Goal: Transaction & Acquisition: Purchase product/service

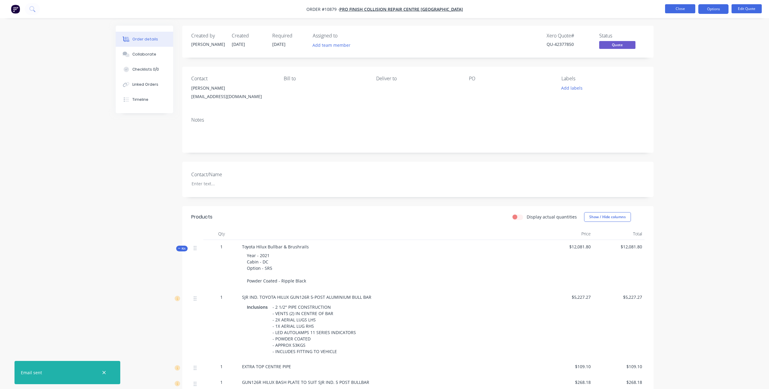
click at [685, 10] on button "Close" at bounding box center [680, 8] width 30 height 9
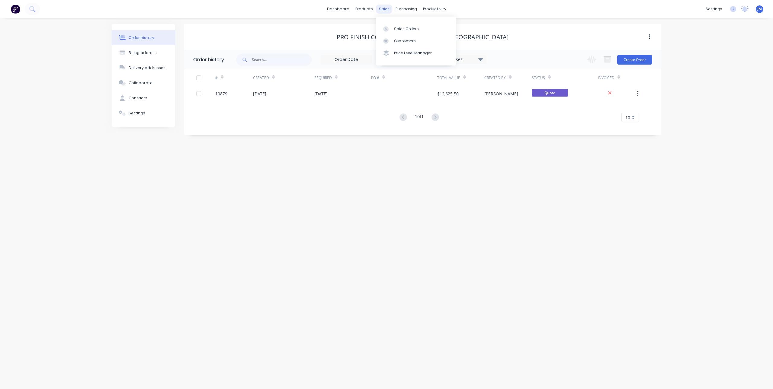
click at [385, 10] on div "sales" at bounding box center [384, 9] width 17 height 9
click at [390, 26] on div at bounding box center [387, 28] width 9 height 5
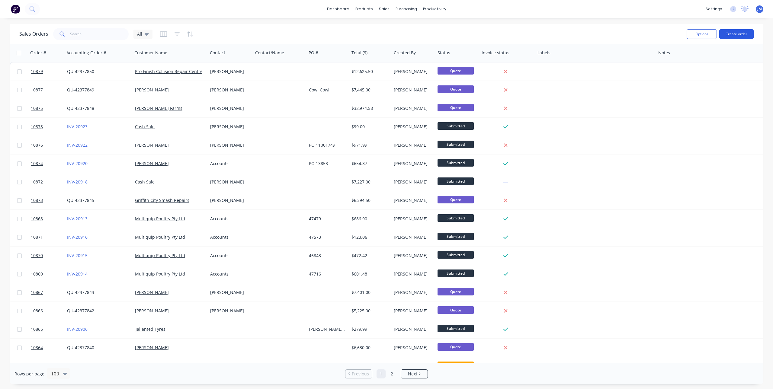
click at [735, 34] on button "Create order" at bounding box center [737, 34] width 34 height 10
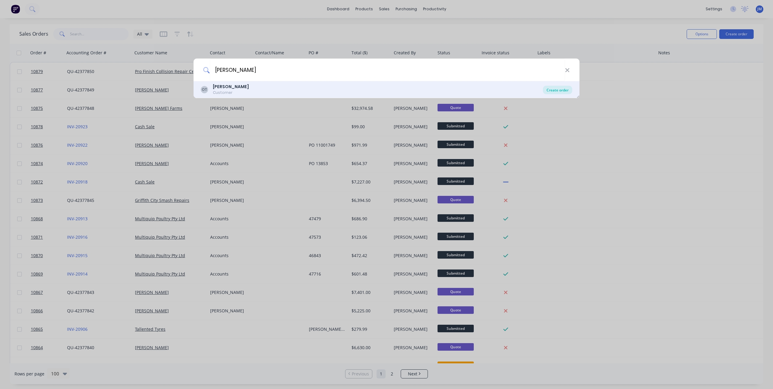
type input "[PERSON_NAME]"
click at [556, 88] on div "Create order" at bounding box center [557, 90] width 29 height 8
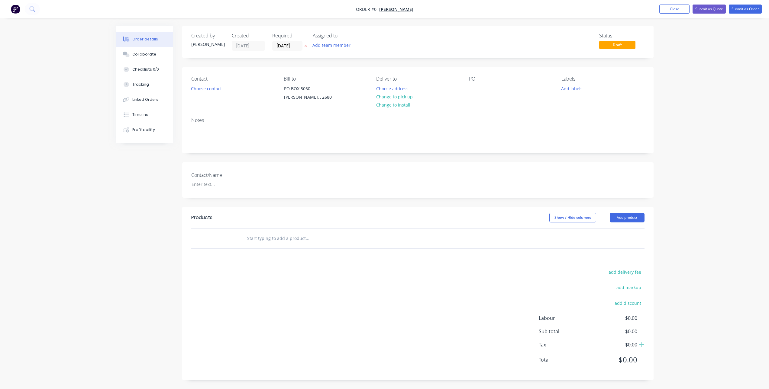
click at [261, 238] on input "text" at bounding box center [307, 239] width 121 height 12
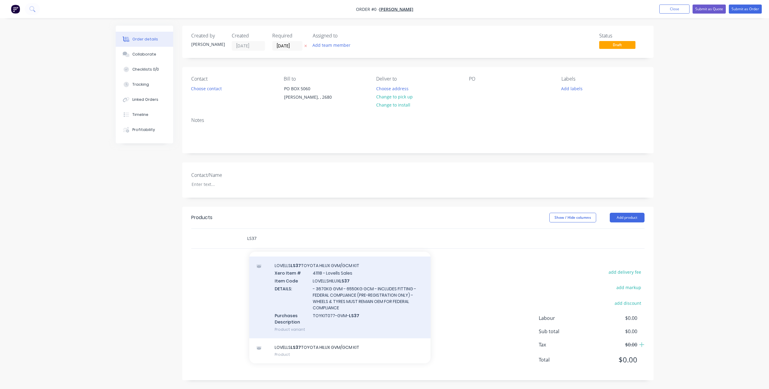
scroll to position [0, 0]
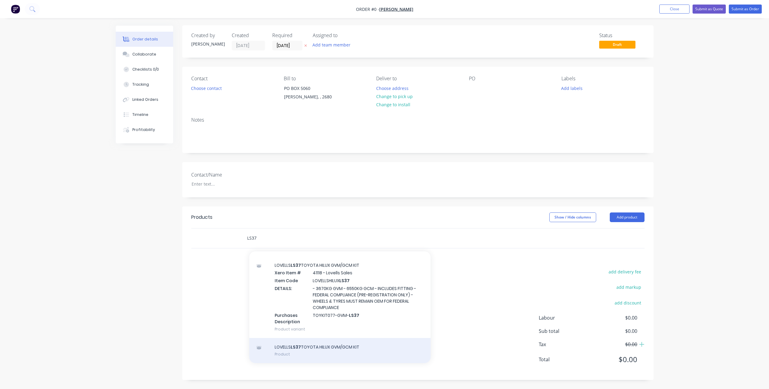
type input "LS37"
click at [355, 351] on div "LOVELLS LS37 TOYOTA HILUX GVM/GCM KIT Product" at bounding box center [339, 350] width 181 height 25
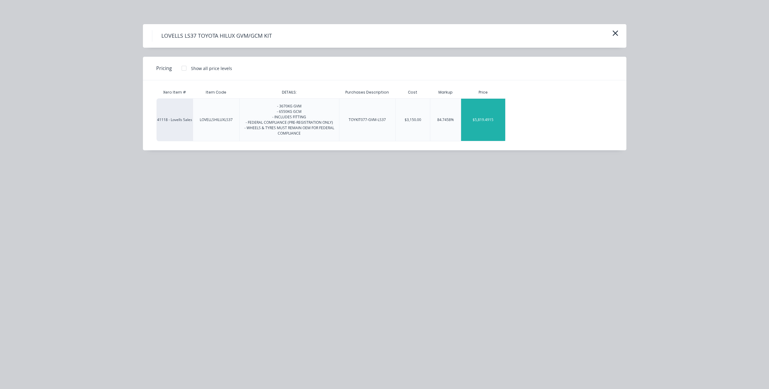
click at [493, 112] on div "$5,819.4915" at bounding box center [483, 120] width 44 height 42
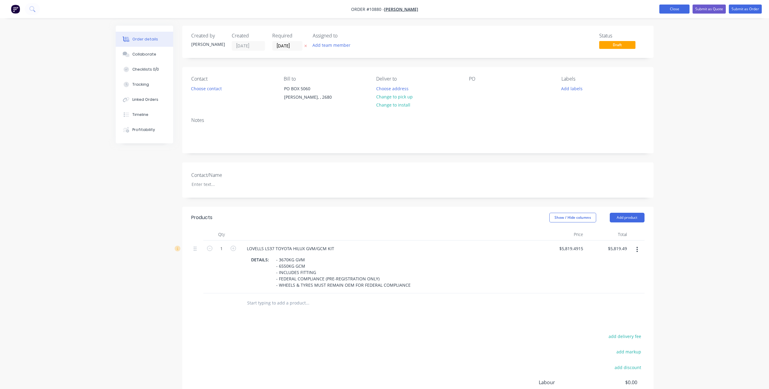
click at [671, 8] on button "Close" at bounding box center [674, 9] width 30 height 9
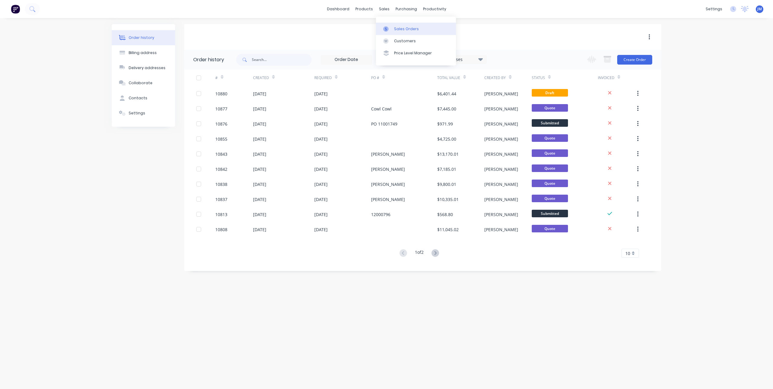
click at [393, 29] on link "Sales Orders" at bounding box center [416, 29] width 80 height 12
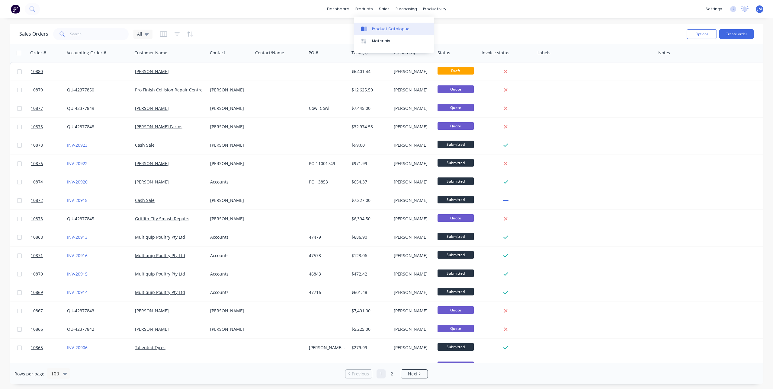
click at [371, 30] on link "Product Catalogue" at bounding box center [394, 29] width 80 height 12
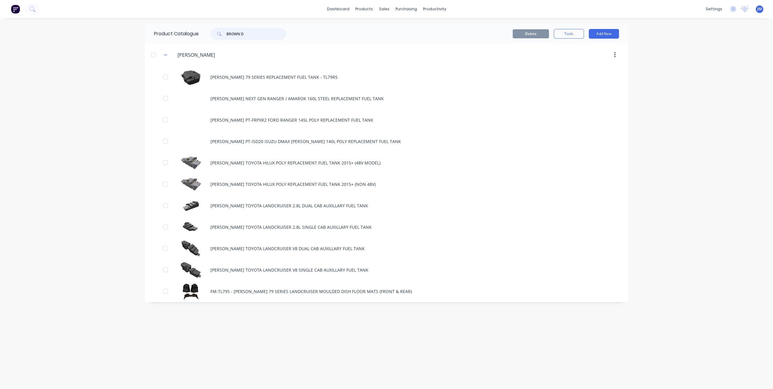
drag, startPoint x: 252, startPoint y: 33, endPoint x: 209, endPoint y: 32, distance: 42.9
click at [209, 32] on div "BROWN D" at bounding box center [246, 34] width 82 height 12
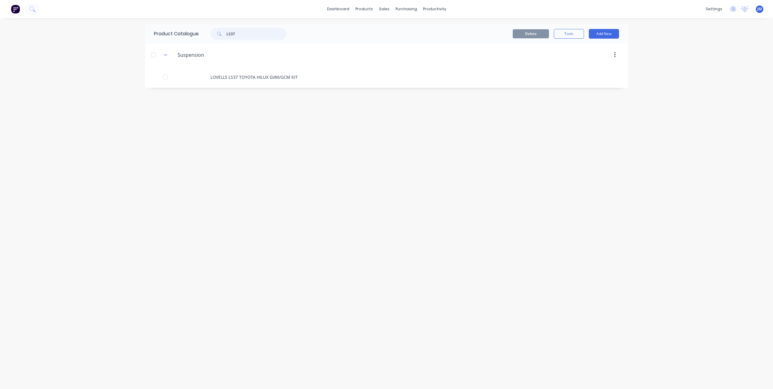
type input "LS37"
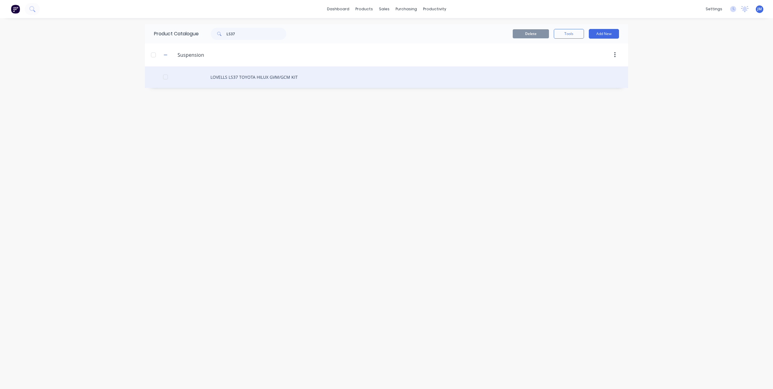
click at [238, 76] on div "LOVELLS LS37 TOYOTA HILUX GVM/GCM KIT" at bounding box center [386, 76] width 483 height 21
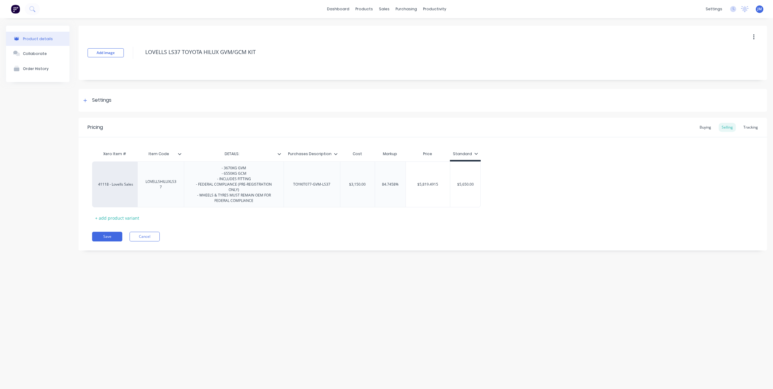
type textarea "x"
type input "$5,819.4915"
click at [437, 184] on input "$5,819.4915" at bounding box center [428, 184] width 44 height 5
drag, startPoint x: 442, startPoint y: 183, endPoint x: 414, endPoint y: 186, distance: 28.3
click at [414, 186] on input "$5,819.4915" at bounding box center [428, 184] width 44 height 5
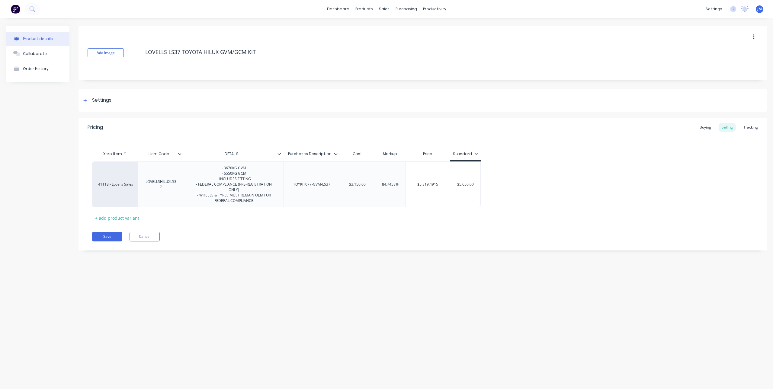
type textarea "x"
type input "-100%"
drag, startPoint x: 395, startPoint y: 184, endPoint x: 384, endPoint y: 189, distance: 12.8
click at [381, 187] on input "-100%" at bounding box center [388, 184] width 30 height 5
type textarea "x"
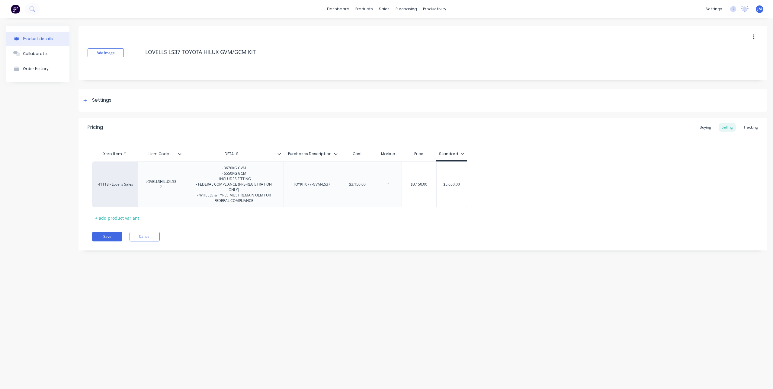
click at [463, 240] on div "Save Cancel" at bounding box center [429, 237] width 675 height 10
type input "$3,150.00"
drag, startPoint x: 434, startPoint y: 183, endPoint x: 400, endPoint y: 186, distance: 33.9
click at [400, 186] on div "41118 - Lovells Sales LOVELLSHILUXLS37 - 3670KG GVM - 6550KG GCM - INCLUDES FIT…" at bounding box center [279, 185] width 375 height 46
type input "$3,150.00"
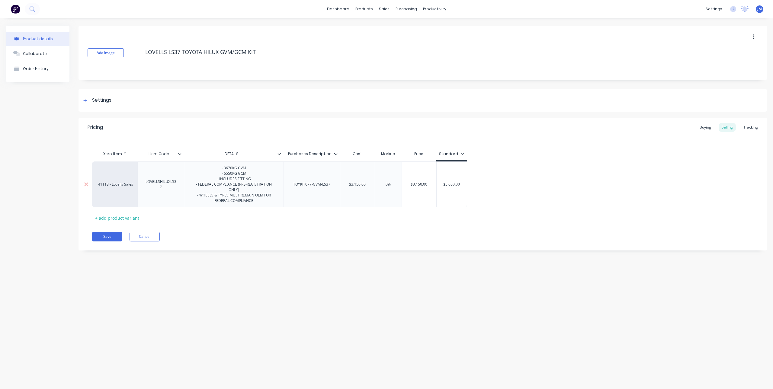
drag, startPoint x: 370, startPoint y: 183, endPoint x: 347, endPoint y: 183, distance: 23.0
click at [347, 183] on input "$3,150.00" at bounding box center [357, 184] width 34 height 5
type textarea "x"
click at [385, 233] on div "Save Cancel" at bounding box center [429, 237] width 675 height 10
type input "0"
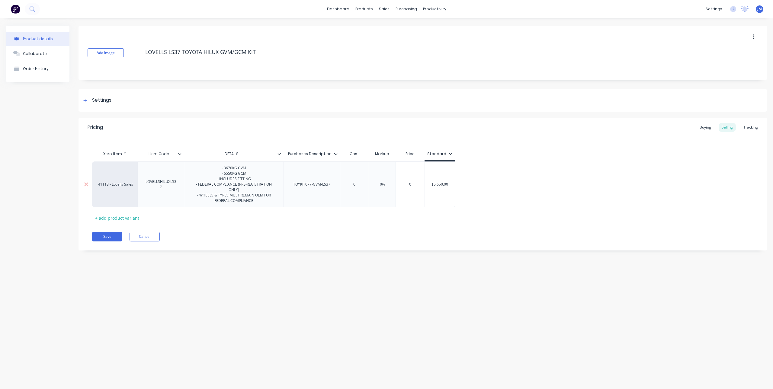
click at [411, 185] on input "0" at bounding box center [410, 184] width 30 height 5
drag, startPoint x: 419, startPoint y: 186, endPoint x: 404, endPoint y: 186, distance: 15.1
click at [404, 186] on input "0" at bounding box center [410, 184] width 30 height 5
click at [433, 234] on div "Save Cancel" at bounding box center [429, 237] width 675 height 10
type input "$5,650.00"
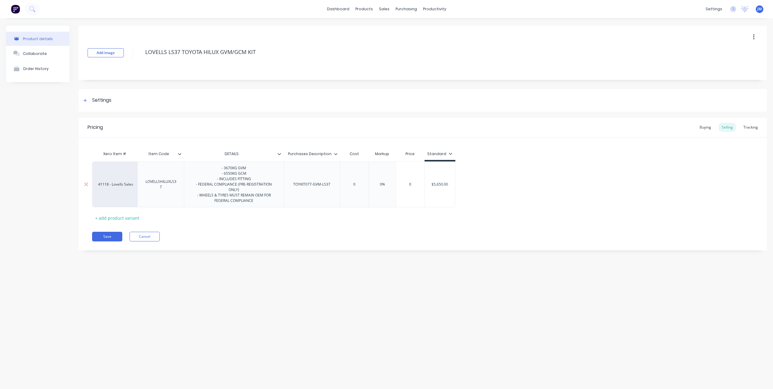
click at [438, 183] on input "$5,650.00" at bounding box center [440, 184] width 30 height 5
click at [259, 202] on div "- 3670KG GVM - 6550KG GCM - INCLUDES FITTING - FEDERAL COMPLIANCE (PRE-REGISTRA…" at bounding box center [234, 184] width 95 height 40
drag, startPoint x: 431, startPoint y: 186, endPoint x: 458, endPoint y: 186, distance: 26.9
click at [458, 186] on div "41118 - Lovells Sales LOVELLSHILUXLS37 - 3670KG GVM - 6550KG GCM - INCLUDES FIT…" at bounding box center [423, 185] width 662 height 46
click at [425, 184] on div "$5,650.00 $5,650.00" at bounding box center [440, 185] width 31 height 46
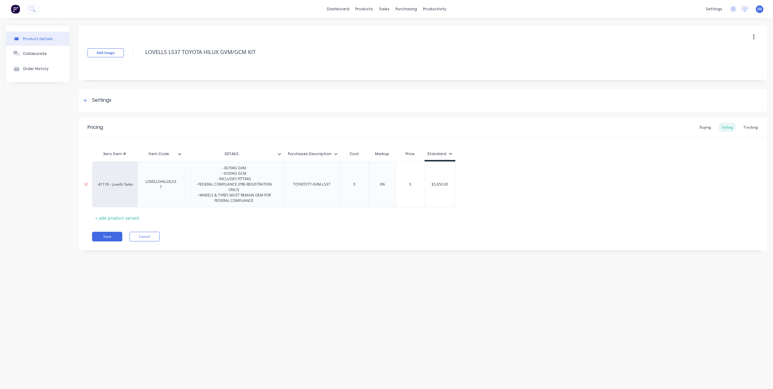
click at [431, 186] on input "$5,650.00" at bounding box center [440, 184] width 30 height 5
drag, startPoint x: 431, startPoint y: 186, endPoint x: 446, endPoint y: 185, distance: 15.2
click at [446, 185] on input "$5,650.00" at bounding box center [440, 184] width 30 height 5
click at [447, 184] on input "$5,650.00" at bounding box center [440, 184] width 30 height 5
drag, startPoint x: 450, startPoint y: 184, endPoint x: 431, endPoint y: 182, distance: 19.4
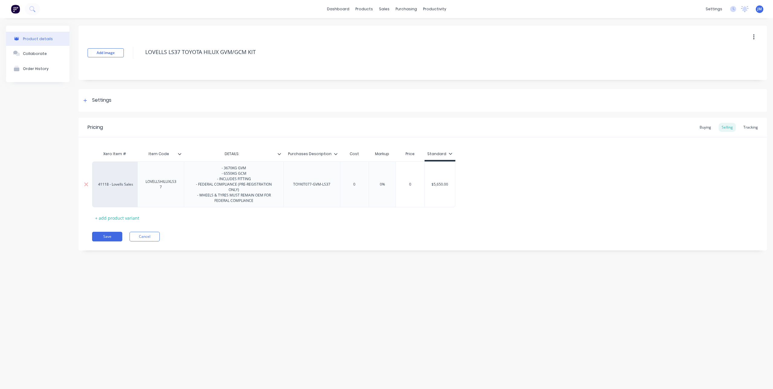
click at [431, 182] on input "$5,650.00" at bounding box center [440, 184] width 30 height 5
click at [439, 189] on div "$5,650.00" at bounding box center [440, 184] width 30 height 15
click at [311, 233] on div "Save Cancel" at bounding box center [429, 237] width 675 height 10
drag, startPoint x: 453, startPoint y: 187, endPoint x: 438, endPoint y: 179, distance: 16.8
click at [438, 179] on div "$5,650.00 $5,650.00" at bounding box center [440, 184] width 30 height 15
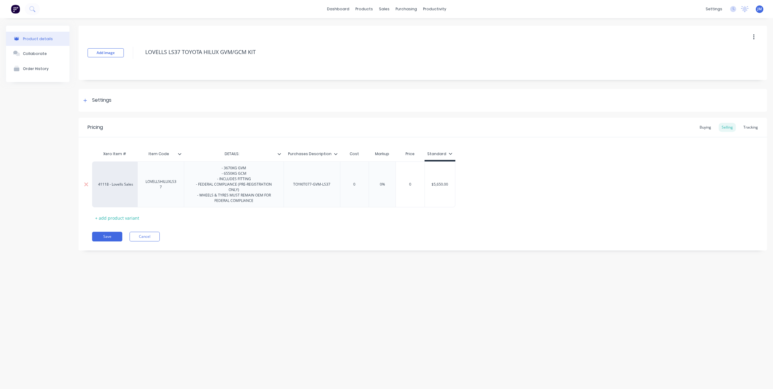
type textarea "x"
type input "5"
type textarea "x"
type input "54"
type textarea "x"
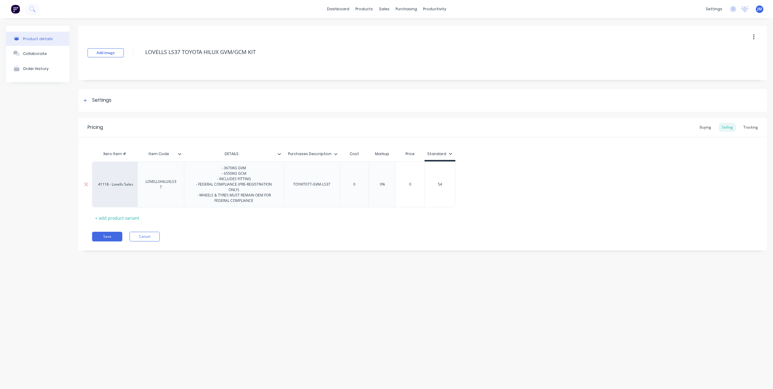
type input "540"
type textarea "x"
click at [452, 224] on div "Pricing Buying Selling Tracking Xero Item # Item Code DETAILS: Purchases Descri…" at bounding box center [423, 184] width 689 height 133
type input "$5,400.00"
click at [452, 186] on input "$5,400.00" at bounding box center [440, 184] width 30 height 5
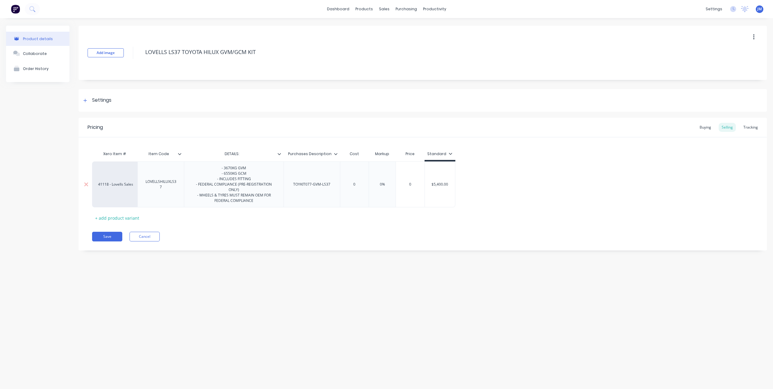
drag, startPoint x: 453, startPoint y: 185, endPoint x: 431, endPoint y: 189, distance: 22.5
click at [431, 189] on div "$5,400.00 $5,400.00" at bounding box center [440, 184] width 30 height 15
type textarea "x"
type input "5"
type textarea "x"
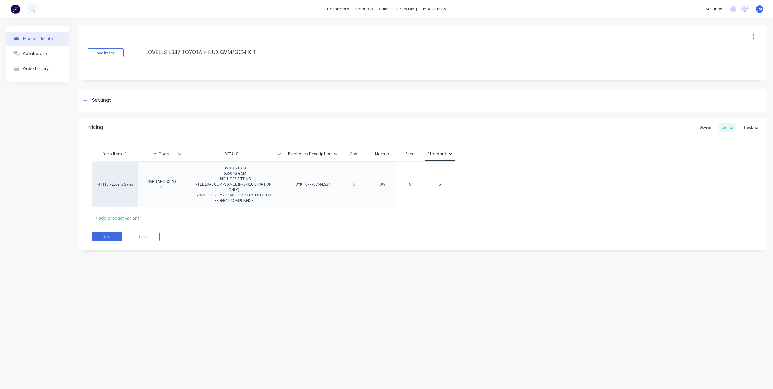
type input "56"
type textarea "x"
type input "565"
type textarea "x"
type input "5650"
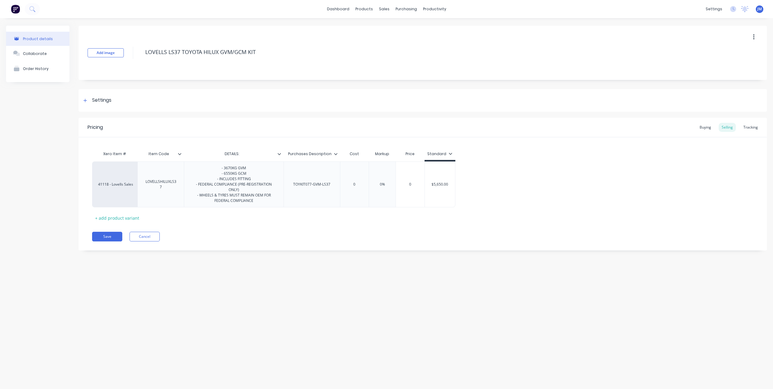
click at [469, 206] on div "41118 - Lovells Sales LOVELLSHILUXLS37 - 3670KG GVM - 6550KG GCM - INCLUDES FIT…" at bounding box center [423, 185] width 662 height 46
click at [389, 224] on div "Pricing Buying Selling Tracking Xero Item # Item Code DETAILS: Purchases Descri…" at bounding box center [423, 184] width 689 height 133
click at [106, 238] on button "Save" at bounding box center [107, 237] width 30 height 10
type textarea "x"
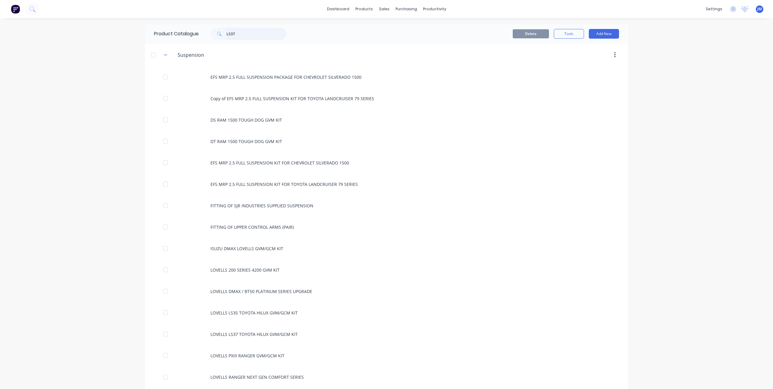
click at [259, 35] on input "LS37" at bounding box center [257, 34] width 60 height 12
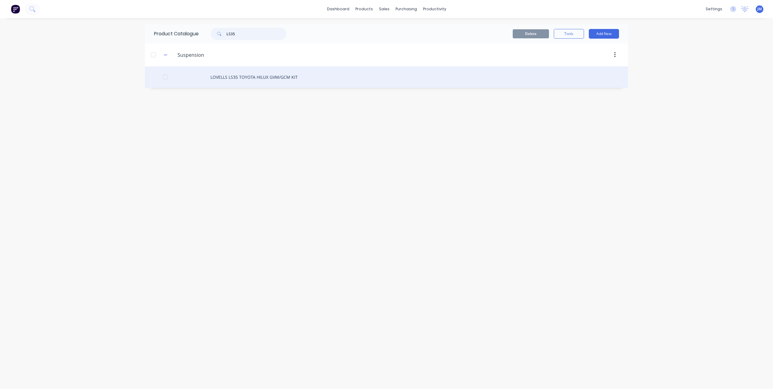
type input "LS35"
click at [275, 78] on div "LOVELLS LS35 TOYOTA HILUX GVM/GCM KIT" at bounding box center [386, 76] width 483 height 21
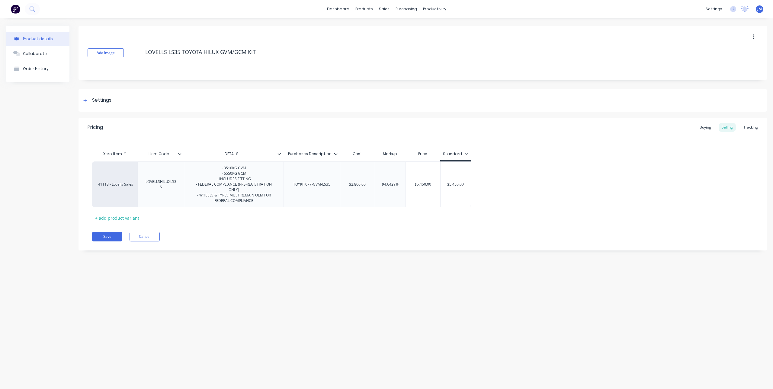
type textarea "x"
click at [388, 28] on icon at bounding box center [385, 28] width 5 height 5
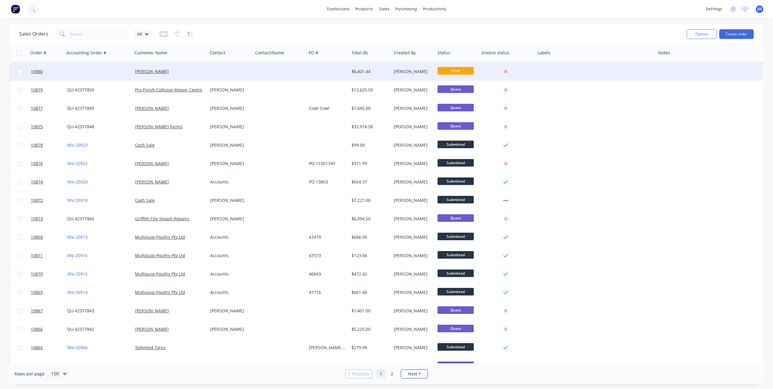
click at [224, 73] on div at bounding box center [230, 72] width 45 height 18
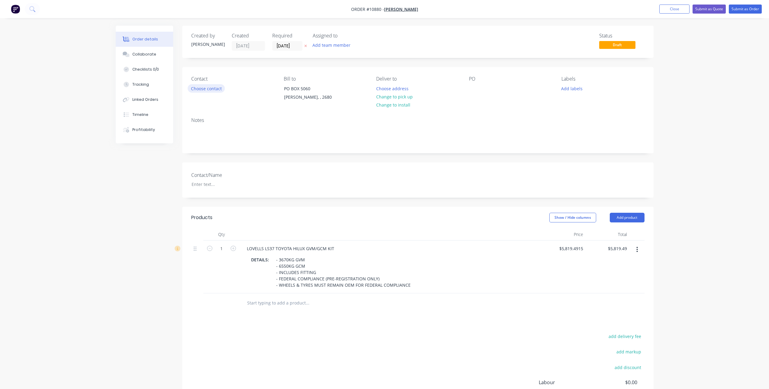
click at [217, 88] on button "Choose contact" at bounding box center [206, 88] width 37 height 8
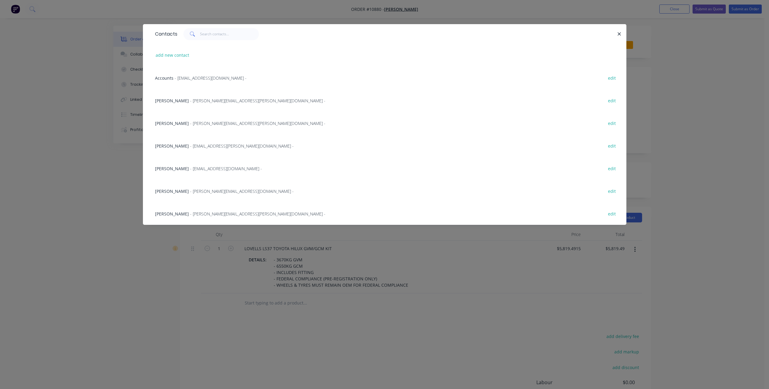
click at [182, 169] on span "[PERSON_NAME]" at bounding box center [172, 169] width 34 height 6
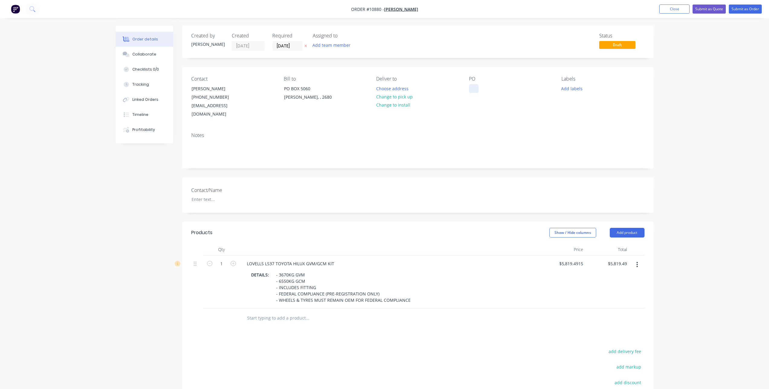
click at [472, 88] on div at bounding box center [474, 88] width 10 height 9
click at [640, 260] on button "button" at bounding box center [637, 265] width 14 height 11
click at [622, 313] on div "Delete" at bounding box center [615, 317] width 47 height 9
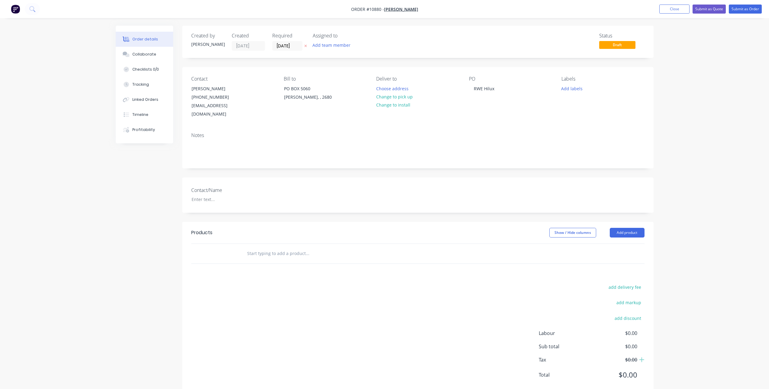
click at [270, 248] on input "text" at bounding box center [307, 254] width 121 height 12
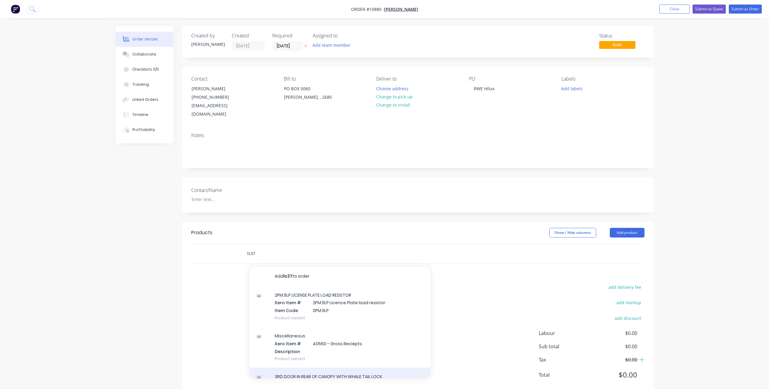
type input "ls37"
click at [342, 368] on div "3RD DOOR IN REAR OF CANOPY WITH WHALE TAIL LOCK Xero Item # 41114 - Canopy Inco…" at bounding box center [339, 388] width 181 height 41
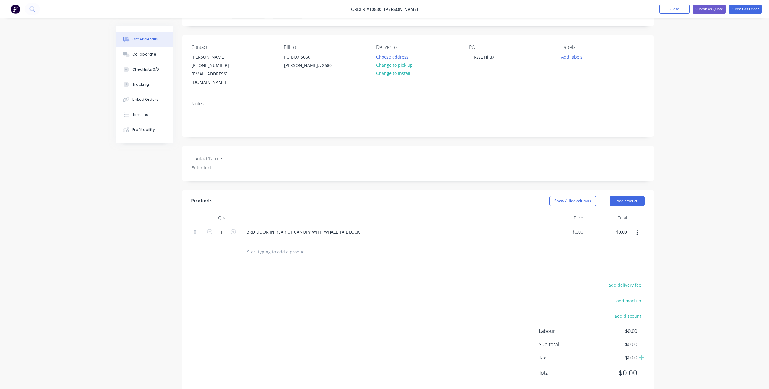
scroll to position [37, 0]
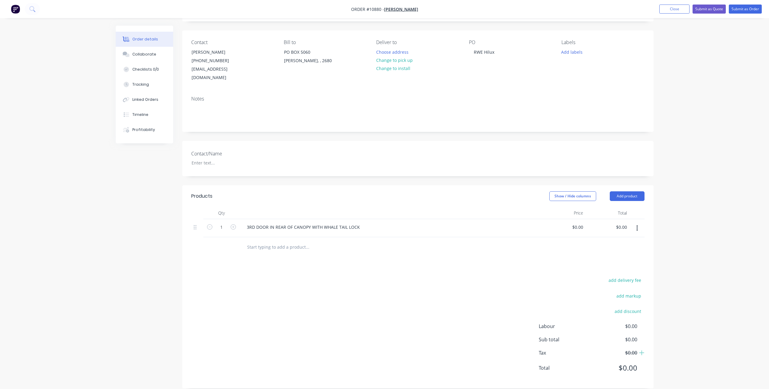
click at [636, 223] on button "button" at bounding box center [637, 228] width 14 height 11
drag, startPoint x: 623, startPoint y: 269, endPoint x: 527, endPoint y: 245, distance: 99.0
click at [623, 276] on div "Delete" at bounding box center [615, 280] width 47 height 9
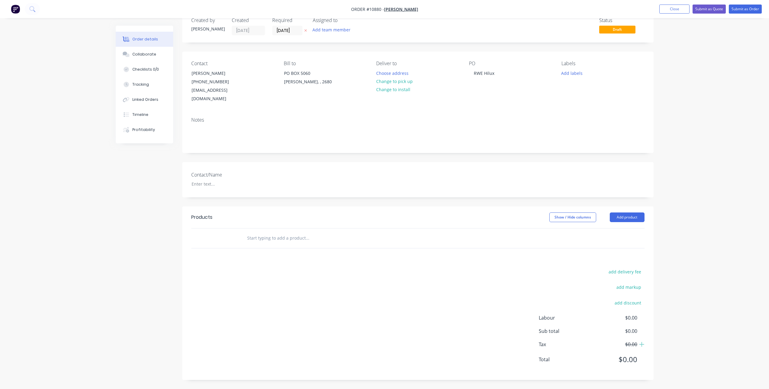
scroll to position [7, 0]
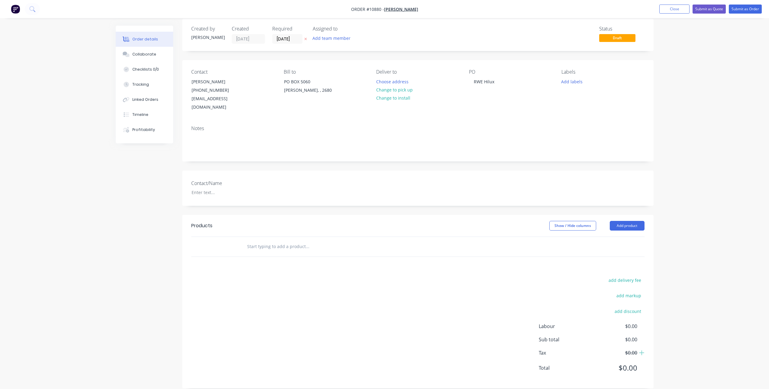
click at [294, 243] on input "text" at bounding box center [307, 247] width 121 height 12
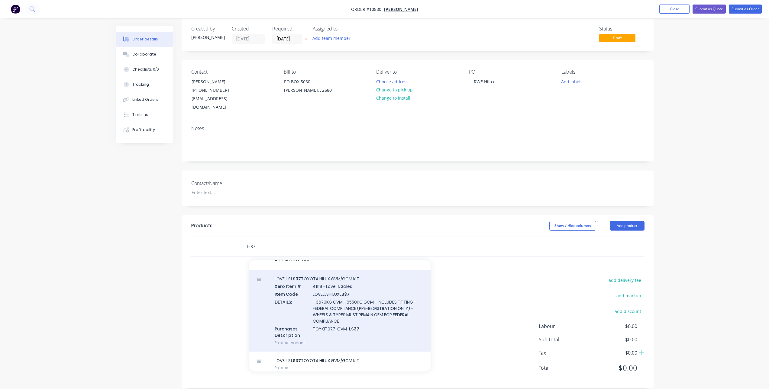
scroll to position [15, 0]
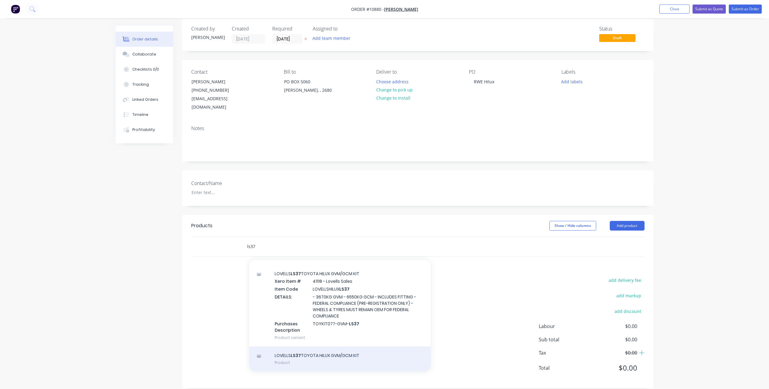
type input "ls37"
click at [309, 353] on div "LOVELLS LS37 TOYOTA HILUX GVM/GCM KIT Product" at bounding box center [339, 359] width 181 height 25
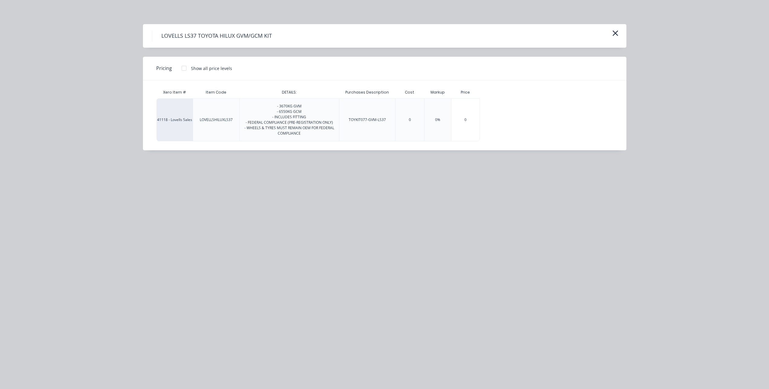
click at [184, 70] on div at bounding box center [184, 68] width 12 height 12
click at [500, 120] on div "$5,650.00" at bounding box center [495, 120] width 30 height 42
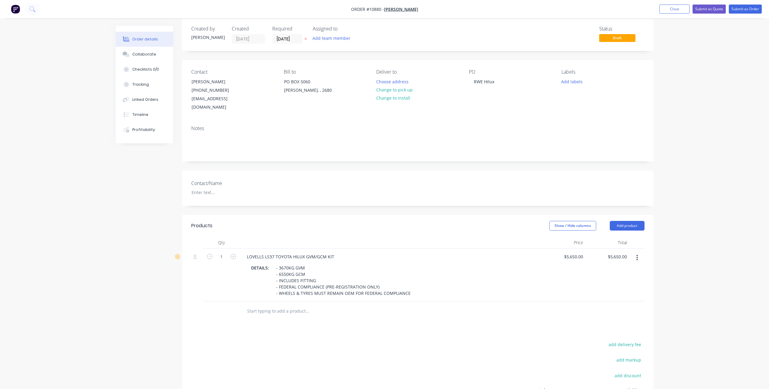
click at [267, 305] on input "text" at bounding box center [307, 311] width 121 height 12
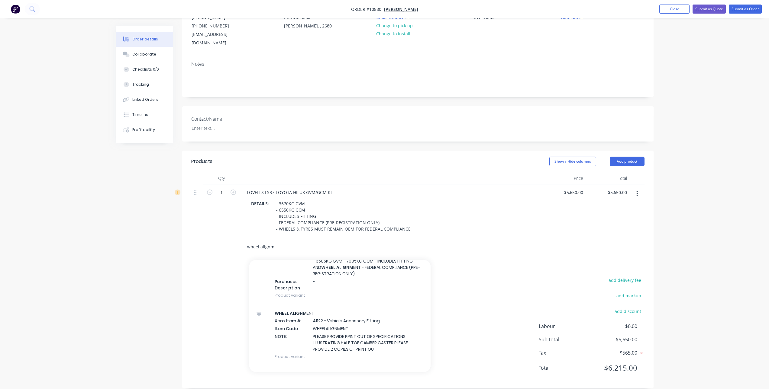
scroll to position [909, 0]
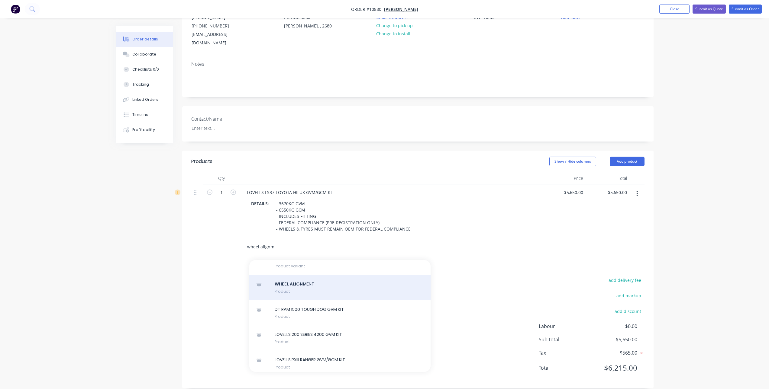
type input "wheel alignm"
click at [288, 289] on div "WHEEL ALIGNM ENT Product" at bounding box center [339, 287] width 181 height 25
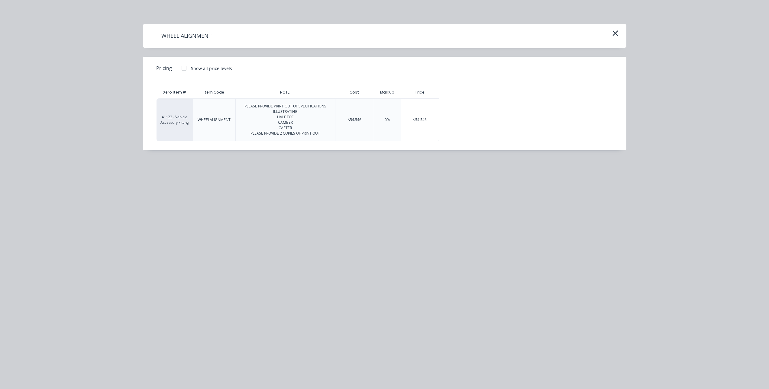
click at [182, 69] on div at bounding box center [184, 68] width 12 height 12
click at [468, 121] on div "$118.18" at bounding box center [457, 120] width 34 height 42
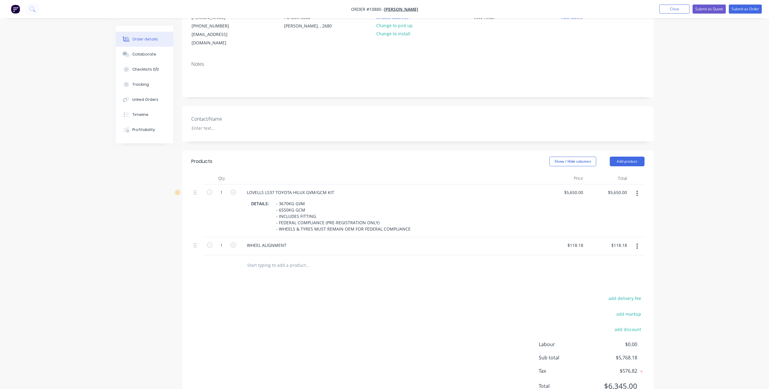
click at [427, 259] on div at bounding box center [348, 265] width 213 height 12
click at [576, 241] on input "118.18" at bounding box center [576, 245] width 19 height 9
type input "$120.00"
click at [504, 260] on div at bounding box center [417, 266] width 453 height 20
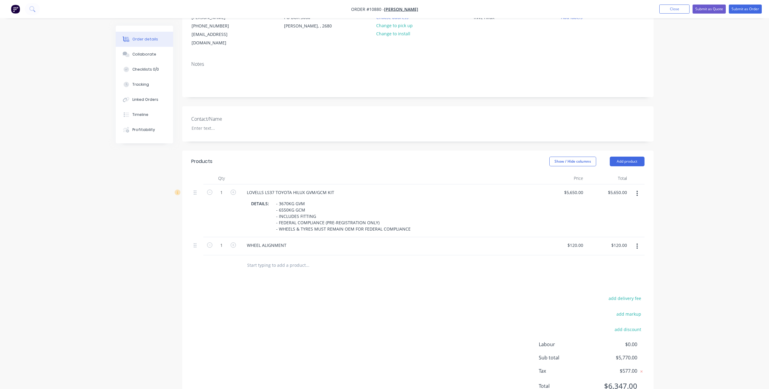
click at [504, 262] on div at bounding box center [417, 266] width 453 height 20
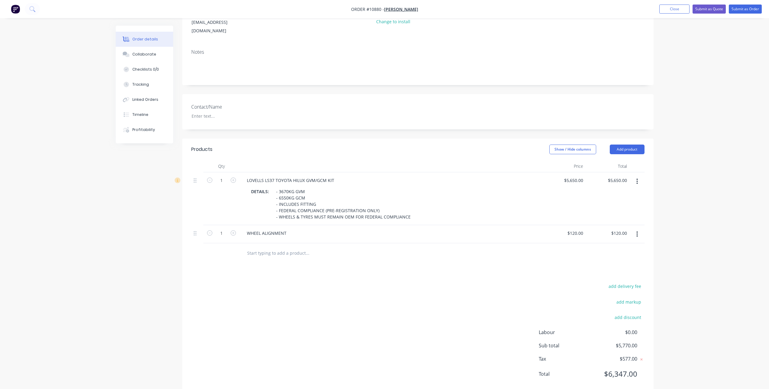
scroll to position [89, 0]
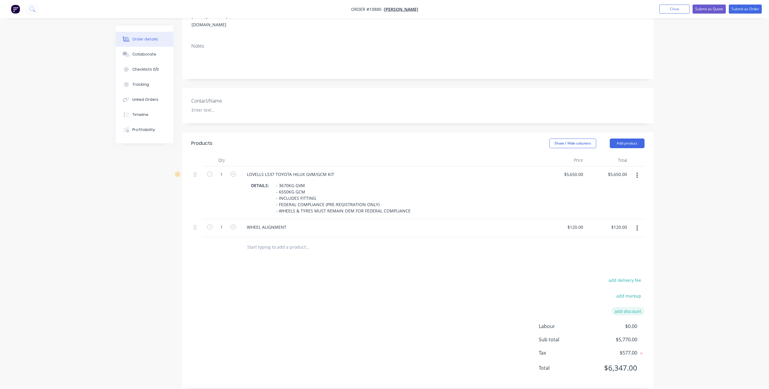
click at [625, 308] on button "add discount" at bounding box center [627, 312] width 33 height 8
type input "d"
type input "Discount"
click at [614, 309] on input at bounding box center [620, 313] width 27 height 9
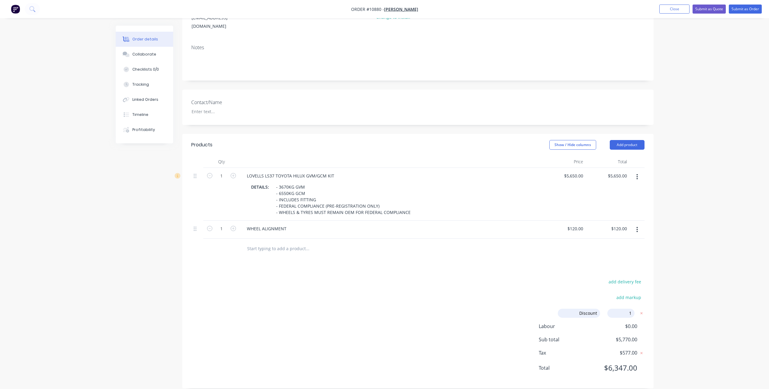
type input "10"
click at [556, 282] on div "add delivery fee add markup Discount Discount Discount name (Optional) 10.00% 1…" at bounding box center [417, 336] width 453 height 117
click at [340, 289] on div "add delivery fee add markup Discount Discount Discount name (Optional) 10.00% 1…" at bounding box center [417, 336] width 453 height 117
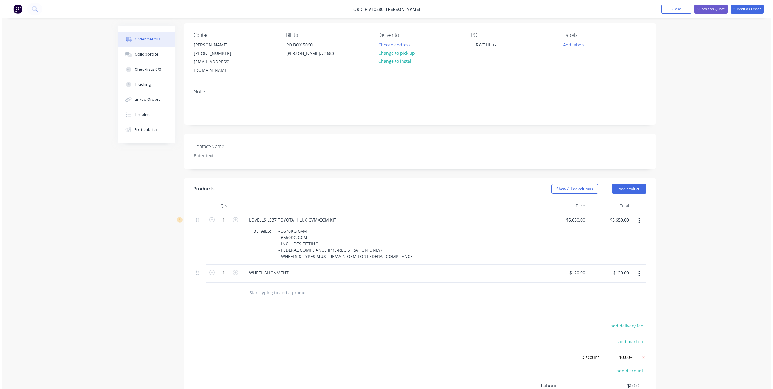
scroll to position [0, 0]
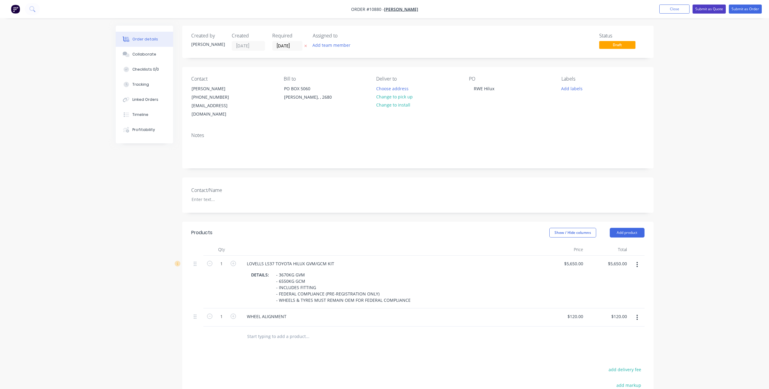
click at [711, 9] on button "Submit as Quote" at bounding box center [708, 9] width 33 height 9
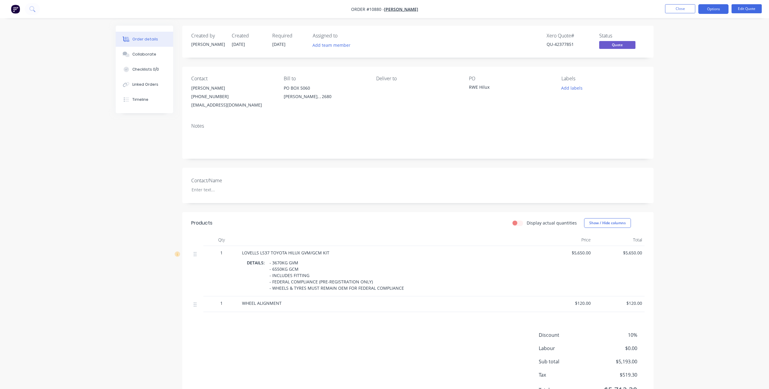
click at [689, 2] on nav "Order #10880 - [PERSON_NAME] Close Options Edit Quote" at bounding box center [384, 9] width 769 height 18
click at [701, 6] on button "Options" at bounding box center [713, 9] width 30 height 10
click at [693, 37] on div "Quote" at bounding box center [695, 36] width 56 height 9
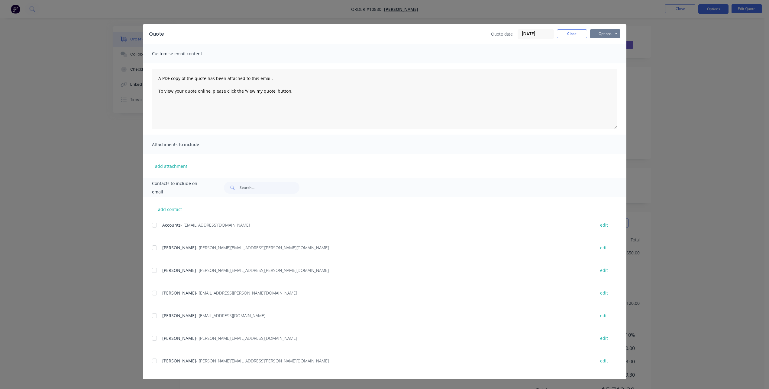
click at [611, 34] on button "Options" at bounding box center [605, 33] width 30 height 9
click at [610, 53] on button "Print" at bounding box center [609, 55] width 39 height 10
click at [570, 34] on button "Close" at bounding box center [572, 33] width 30 height 9
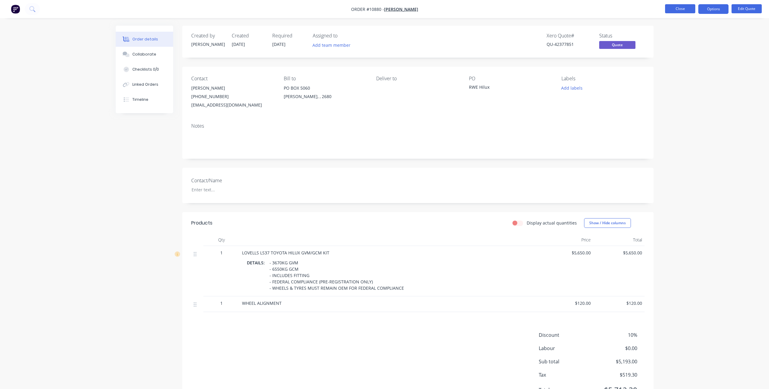
click at [676, 8] on button "Close" at bounding box center [680, 8] width 30 height 9
